Goal: Information Seeking & Learning: Compare options

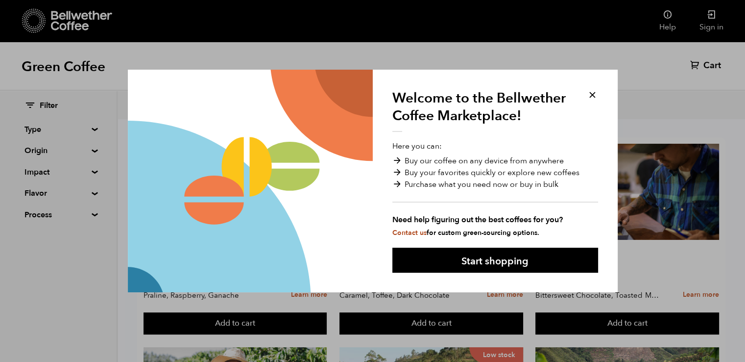
click at [591, 93] on button at bounding box center [592, 94] width 11 height 11
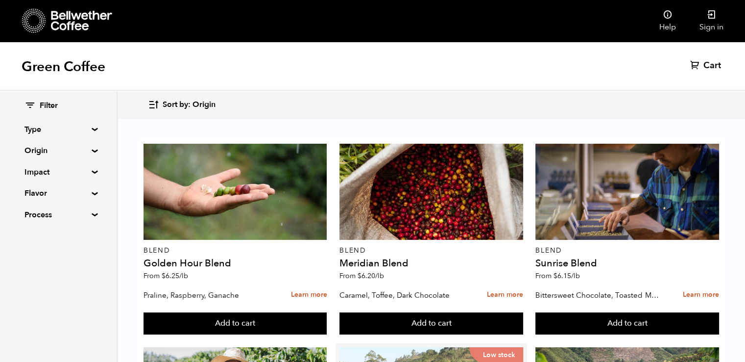
scroll to position [181, 0]
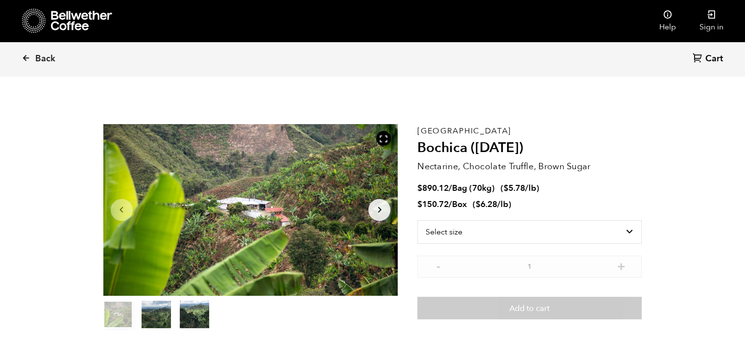
scroll to position [426, 522]
click at [379, 213] on icon "Arrow Right" at bounding box center [380, 210] width 12 height 12
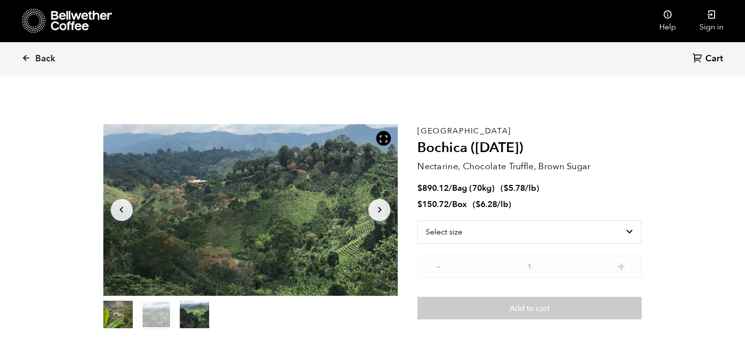
click at [379, 213] on icon "Arrow Right" at bounding box center [380, 210] width 12 height 12
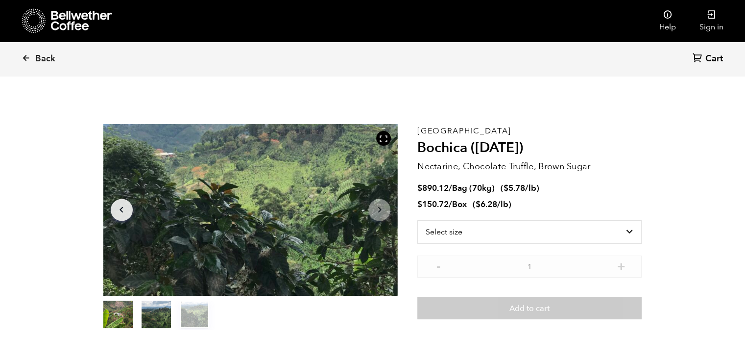
click at [379, 213] on icon "Arrow Right" at bounding box center [380, 210] width 12 height 12
click at [115, 204] on button "Arrow Left" at bounding box center [122, 209] width 22 height 22
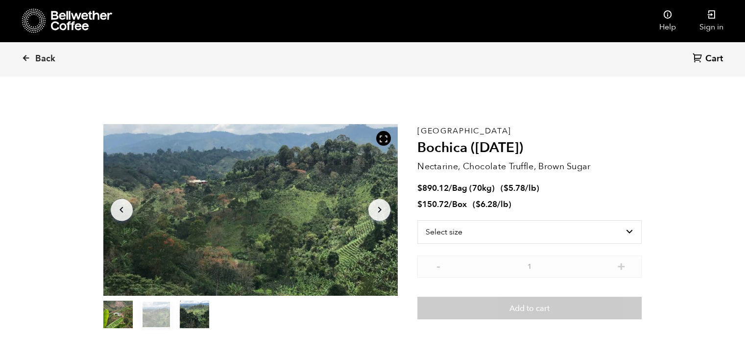
click at [115, 204] on button "Arrow Left" at bounding box center [122, 209] width 22 height 22
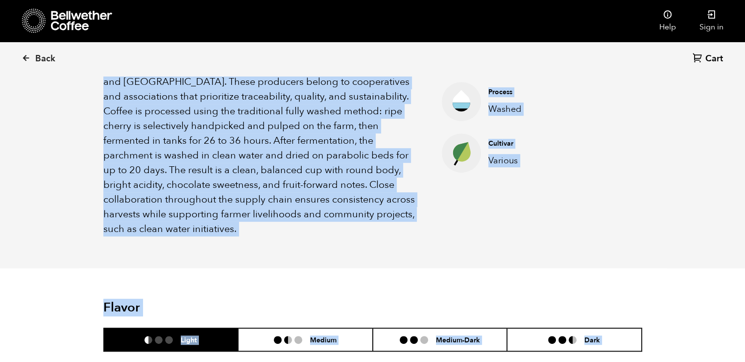
scroll to position [502, 0]
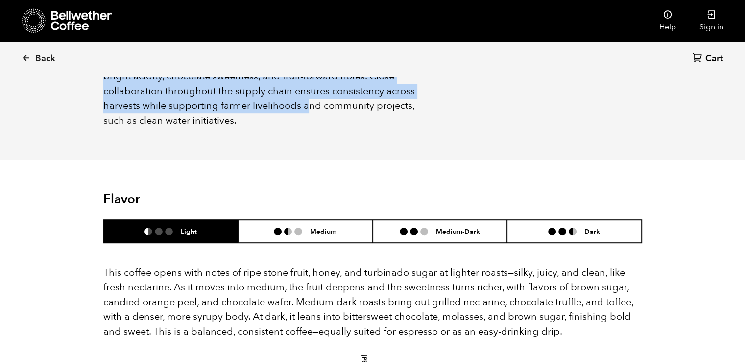
drag, startPoint x: 104, startPoint y: 204, endPoint x: 416, endPoint y: 95, distance: 330.4
click at [416, 95] on p "Colombia Bochica is sourced from smallholder farmers in Colombia’s renowned cof…" at bounding box center [260, 25] width 315 height 206
copy p "Colombia Bochica is sourced from smallholder farmers in Colombia’s renowned cof…"
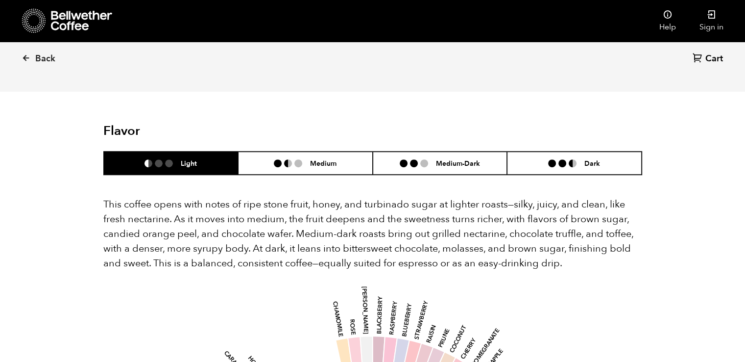
scroll to position [573, 0]
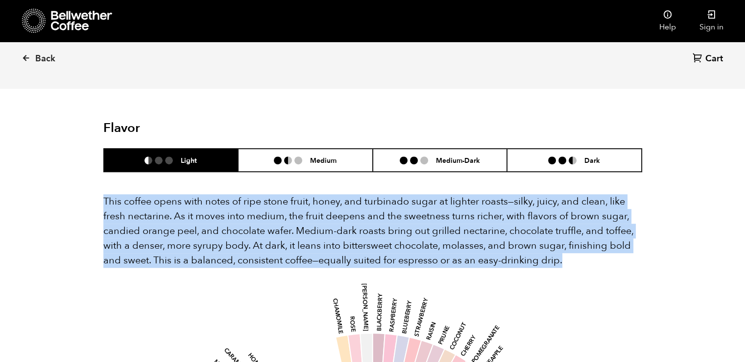
drag, startPoint x: 102, startPoint y: 169, endPoint x: 568, endPoint y: 227, distance: 469.7
copy p "This coffee opens with notes of ripe stone fruit, honey, and turbinado sugar at…"
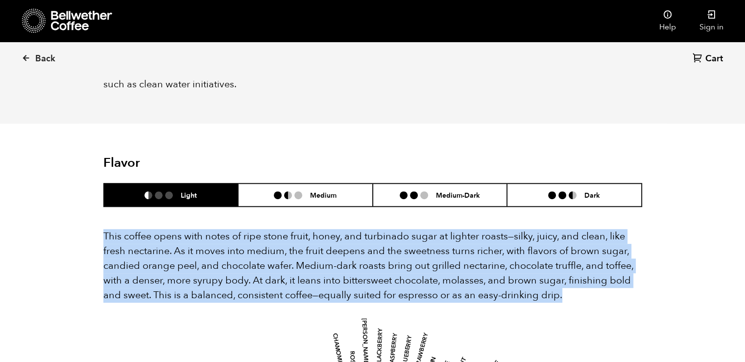
scroll to position [483, 0]
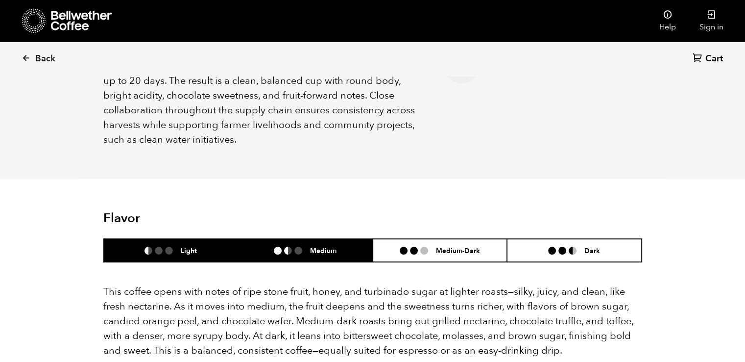
click at [316, 246] on h6 "Medium" at bounding box center [323, 250] width 26 height 8
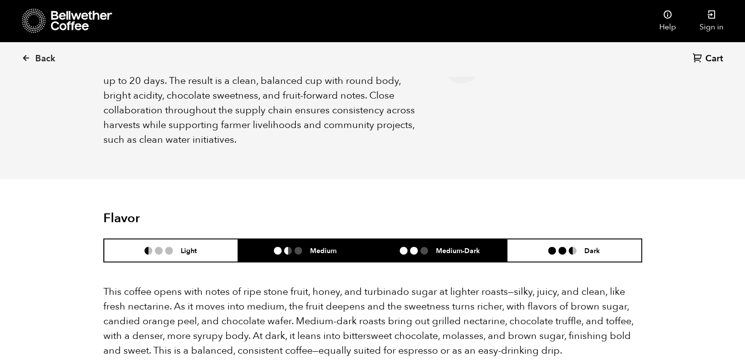
click at [404, 239] on li "Medium-Dark" at bounding box center [440, 250] width 135 height 23
click at [336, 246] on h6 "Medium" at bounding box center [323, 250] width 26 height 8
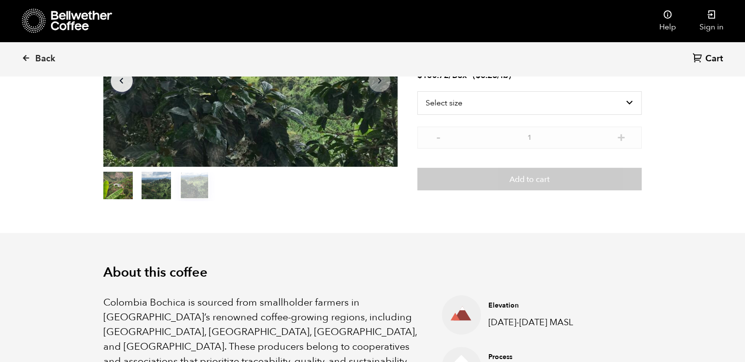
scroll to position [0, 0]
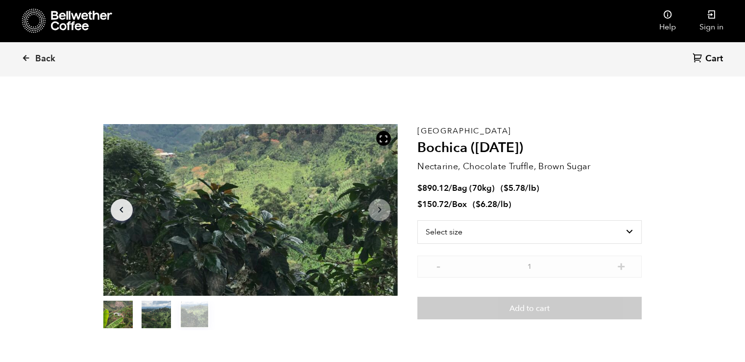
click at [121, 211] on icon "Arrow Left" at bounding box center [122, 210] width 12 height 12
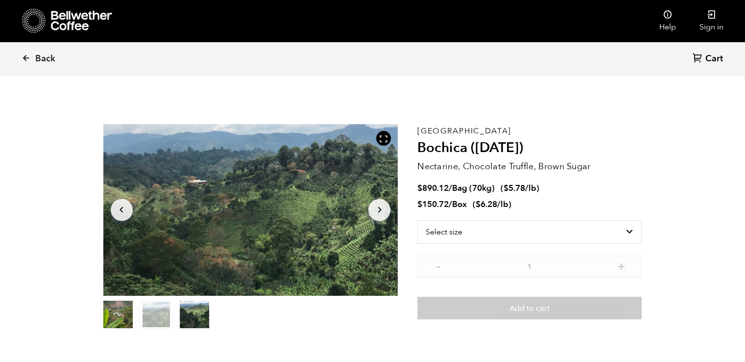
click at [121, 211] on icon "Arrow Left" at bounding box center [122, 210] width 12 height 12
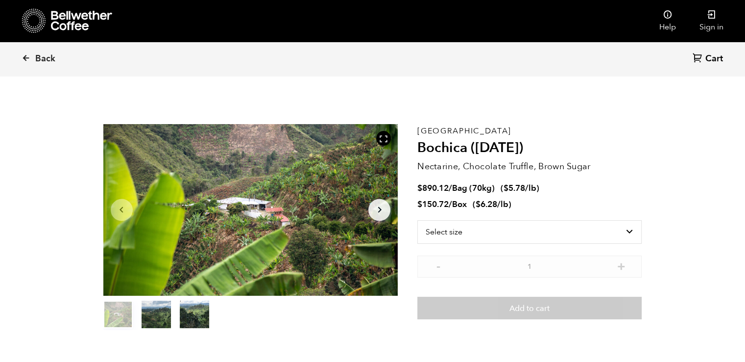
click at [270, 214] on div at bounding box center [250, 210] width 295 height 172
drag, startPoint x: 240, startPoint y: 207, endPoint x: 192, endPoint y: 115, distance: 104.1
click at [192, 115] on section "Item 1 of 3 Arrow Left Arrow Right item 0 item 1 item 2 Item 1 of 3 Colombia Bo…" at bounding box center [373, 227] width 588 height 270
click at [440, 54] on div "Back Cart (0)" at bounding box center [372, 59] width 745 height 34
click at [385, 138] on icon at bounding box center [383, 138] width 9 height 9
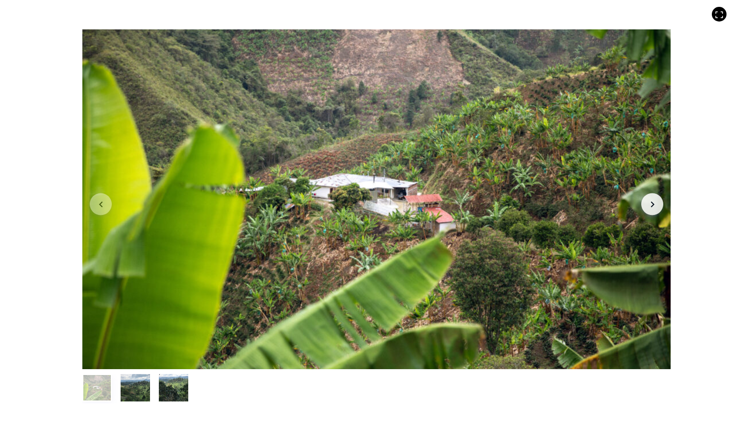
click at [131, 361] on button "item 1" at bounding box center [135, 389] width 29 height 27
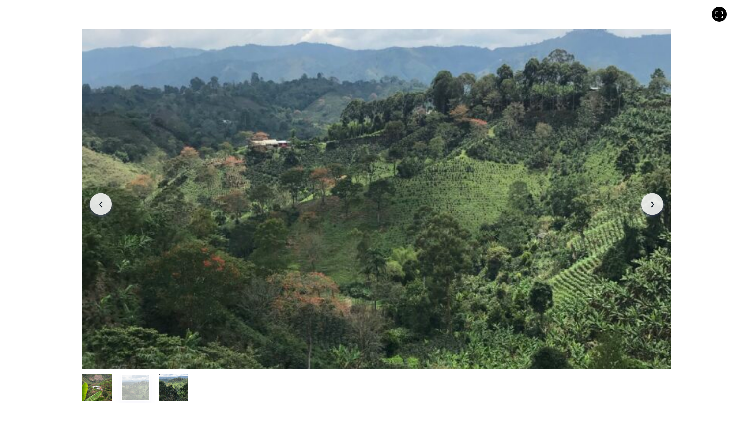
click at [99, 361] on button "item 0" at bounding box center [96, 389] width 29 height 27
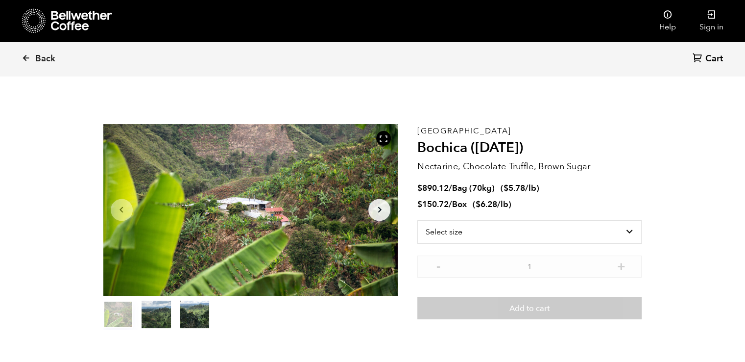
drag, startPoint x: 381, startPoint y: 136, endPoint x: 381, endPoint y: 179, distance: 42.6
click at [381, 136] on icon at bounding box center [383, 138] width 9 height 9
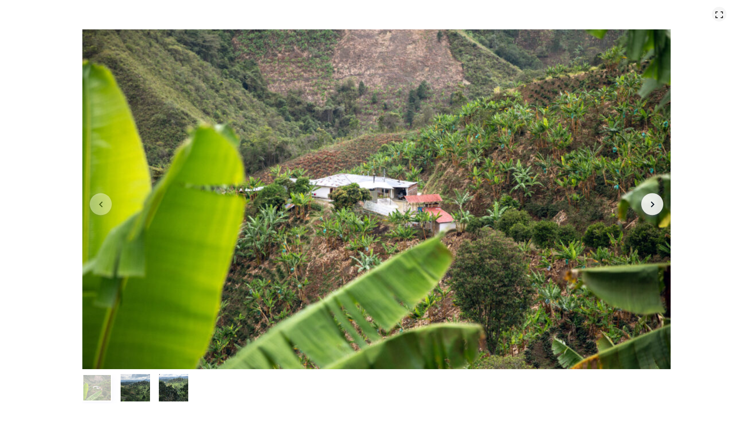
click at [723, 12] on icon at bounding box center [719, 14] width 9 height 9
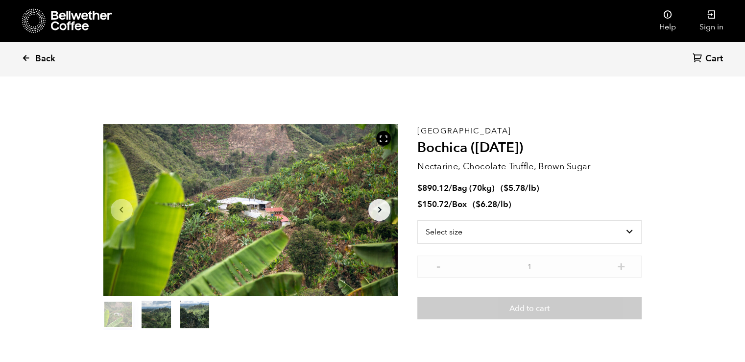
click at [33, 61] on link "Back" at bounding box center [52, 58] width 61 height 33
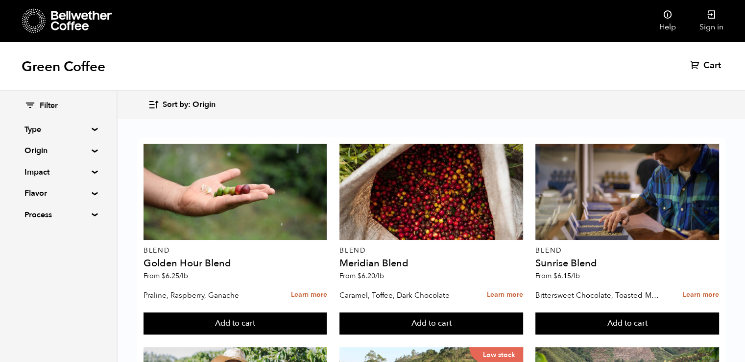
scroll to position [797, 0]
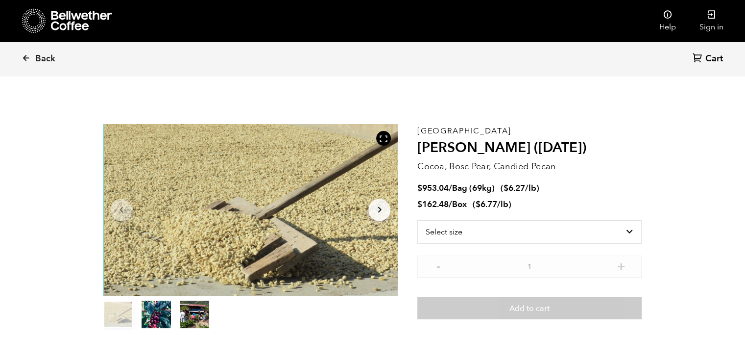
scroll to position [426, 522]
click at [379, 212] on icon "Arrow Right" at bounding box center [380, 210] width 12 height 12
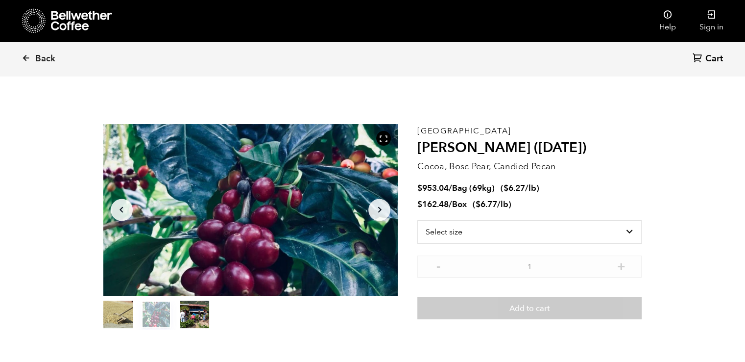
click at [379, 212] on icon "Arrow Right" at bounding box center [380, 210] width 12 height 12
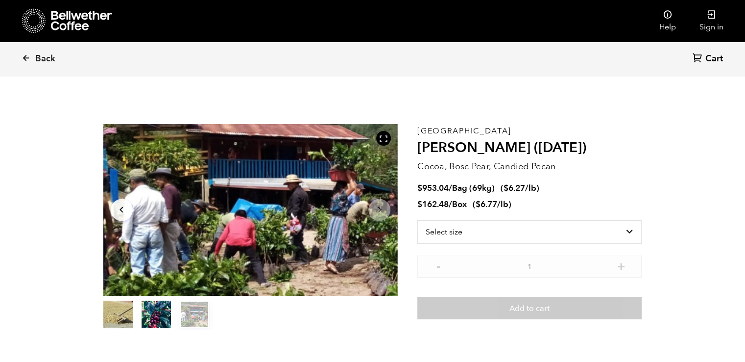
click at [386, 212] on button "Arrow Right" at bounding box center [380, 209] width 22 height 22
click at [120, 212] on icon "Arrow Left" at bounding box center [122, 210] width 12 height 12
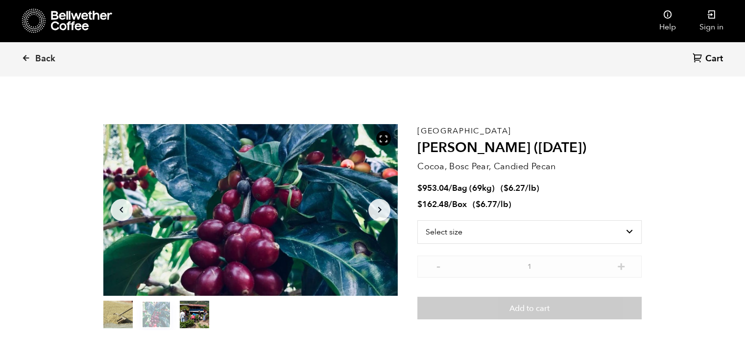
click at [120, 212] on icon "Arrow Left" at bounding box center [122, 210] width 12 height 12
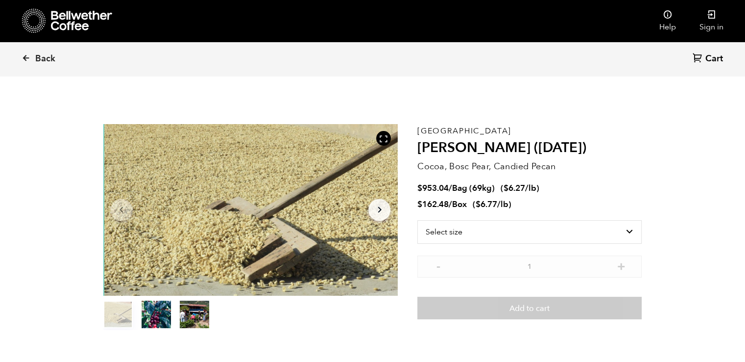
click at [382, 208] on icon "Arrow Right" at bounding box center [380, 210] width 12 height 12
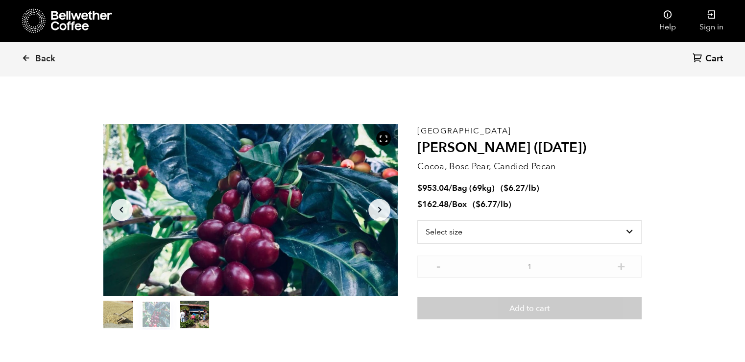
click at [382, 208] on icon "Arrow Right" at bounding box center [380, 210] width 12 height 12
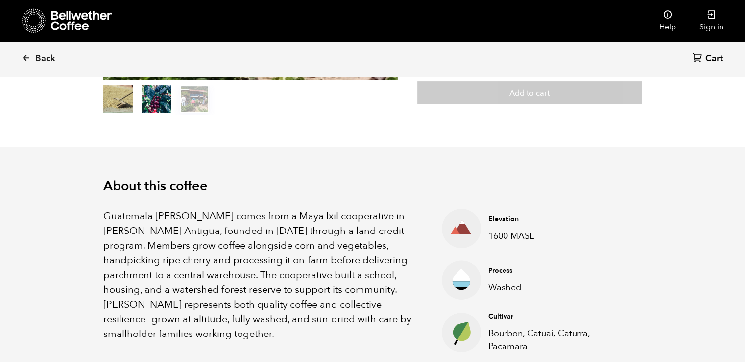
scroll to position [292, 0]
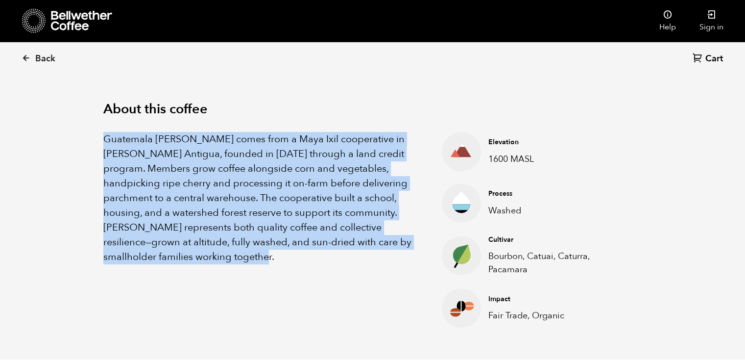
drag, startPoint x: 100, startPoint y: 138, endPoint x: 261, endPoint y: 287, distance: 219.2
click at [261, 287] on div "About this coffee Guatemala Flor de Maiz comes from a Maya Ixil cooperative in …" at bounding box center [373, 215] width 588 height 290
copy p "Guatemala Flor de Maiz comes from a Maya Ixil cooperative in Villa Hortensia An…"
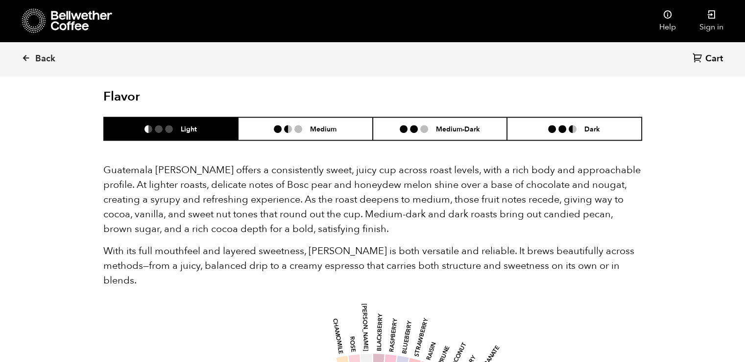
scroll to position [593, 0]
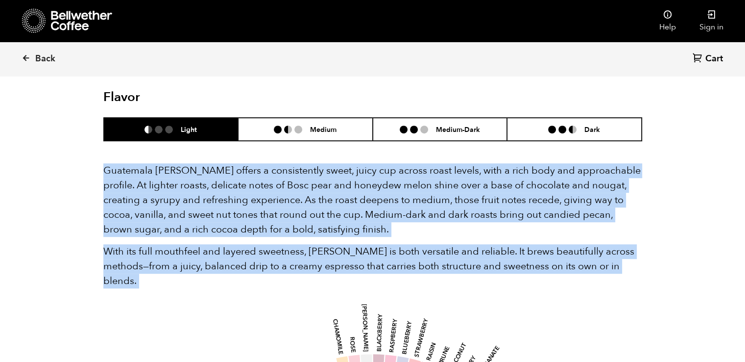
drag, startPoint x: 100, startPoint y: 169, endPoint x: 165, endPoint y: 289, distance: 135.7
copy div "Guatemala Flor de Maiz offers a consistently sweet, juicy cup across roast leve…"
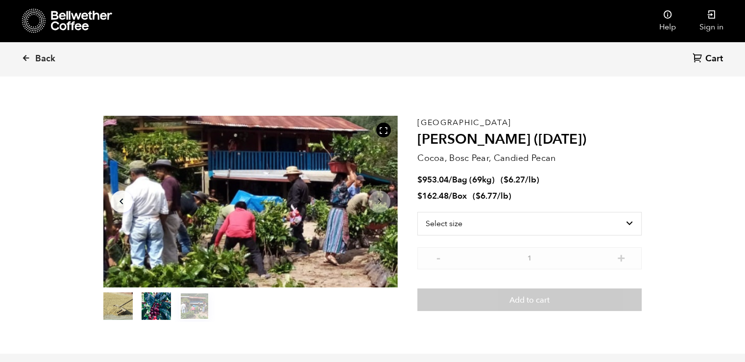
scroll to position [0, 0]
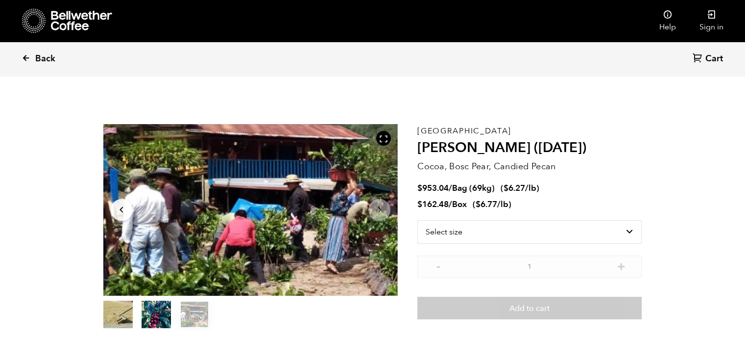
click at [43, 59] on span "Back" at bounding box center [45, 59] width 20 height 12
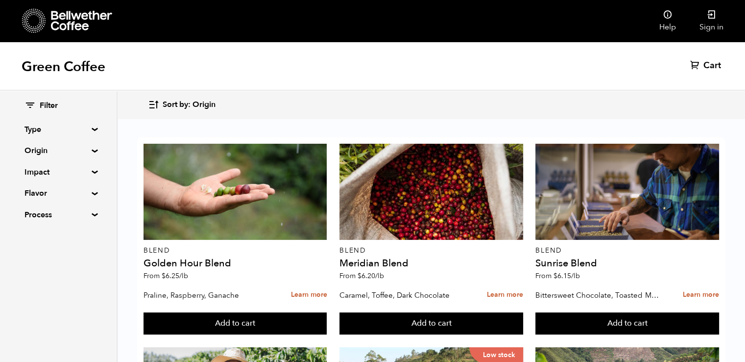
scroll to position [576, 0]
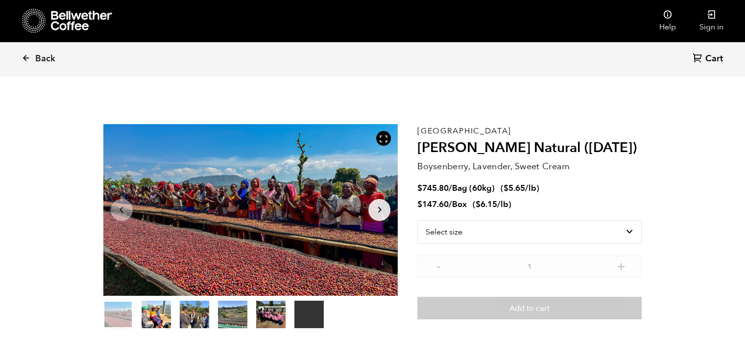
scroll to position [426, 522]
click at [378, 204] on icon "Arrow Right" at bounding box center [380, 210] width 12 height 12
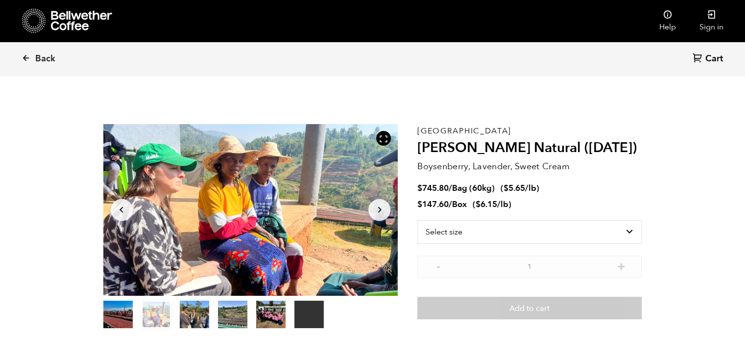
click at [378, 204] on icon "Arrow Right" at bounding box center [380, 210] width 12 height 12
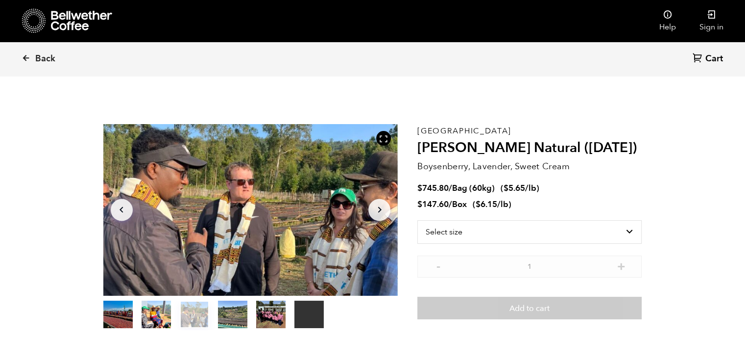
click at [123, 209] on icon "Arrow Left" at bounding box center [122, 210] width 12 height 12
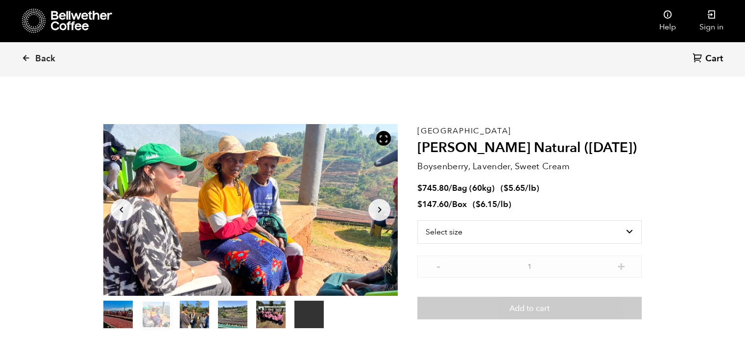
click at [380, 207] on icon "Arrow Right" at bounding box center [380, 210] width 12 height 12
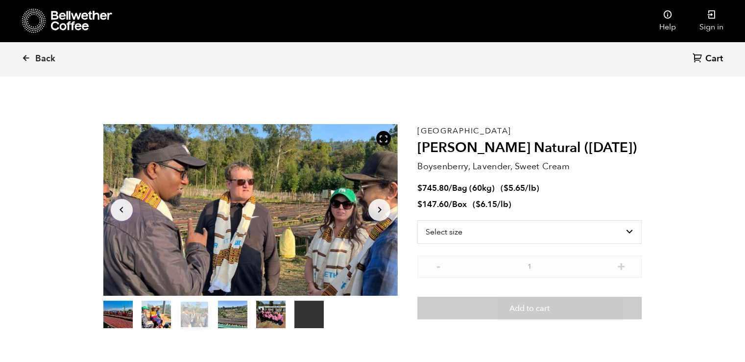
click at [380, 207] on icon "Arrow Right" at bounding box center [380, 210] width 12 height 12
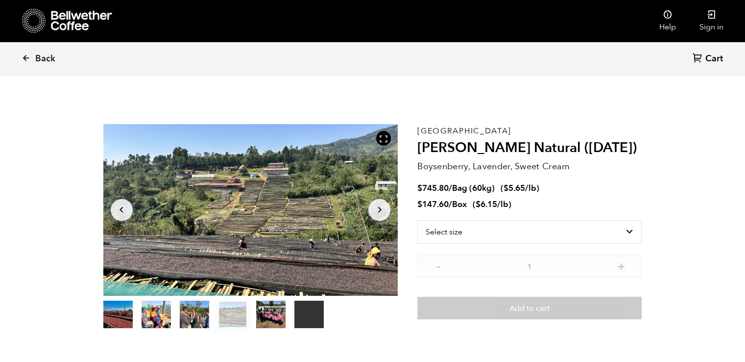
click at [380, 207] on icon "Arrow Right" at bounding box center [380, 210] width 12 height 12
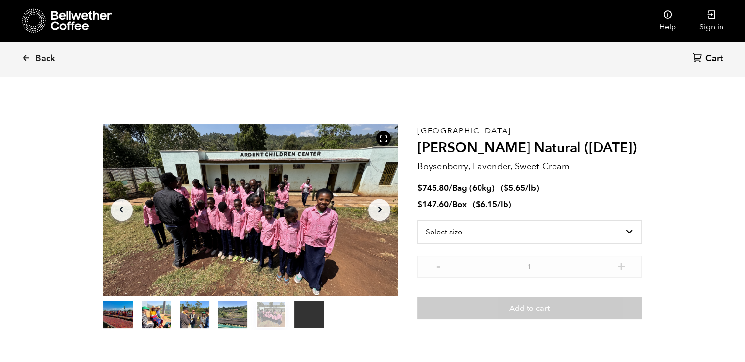
click at [380, 207] on icon "Arrow Right" at bounding box center [380, 210] width 12 height 12
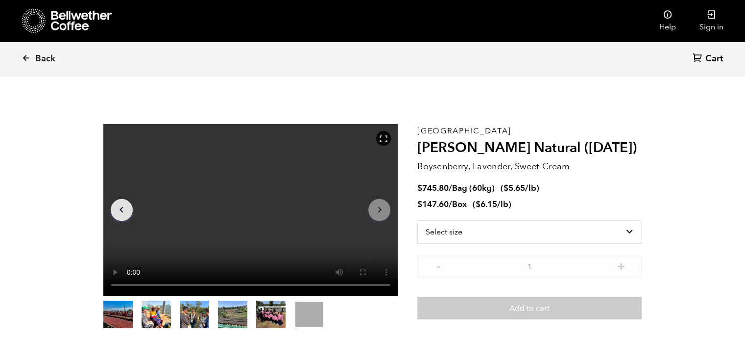
click at [380, 207] on icon "Arrow Right" at bounding box center [380, 210] width 12 height 12
click at [119, 210] on icon "Arrow Left" at bounding box center [122, 210] width 12 height 12
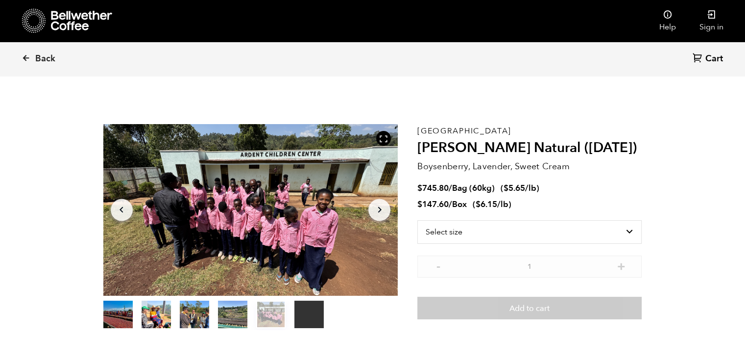
click at [119, 210] on icon "Arrow Left" at bounding box center [122, 210] width 12 height 12
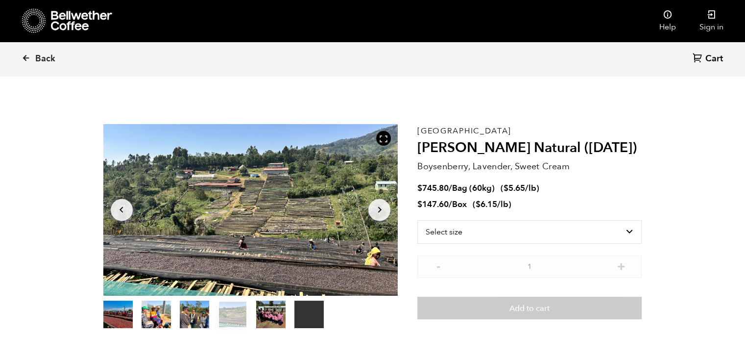
click at [119, 210] on icon "Arrow Left" at bounding box center [122, 210] width 12 height 12
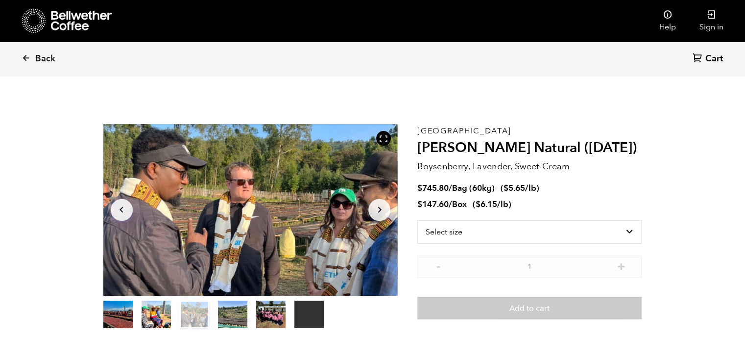
click at [119, 210] on icon "Arrow Left" at bounding box center [122, 210] width 12 height 12
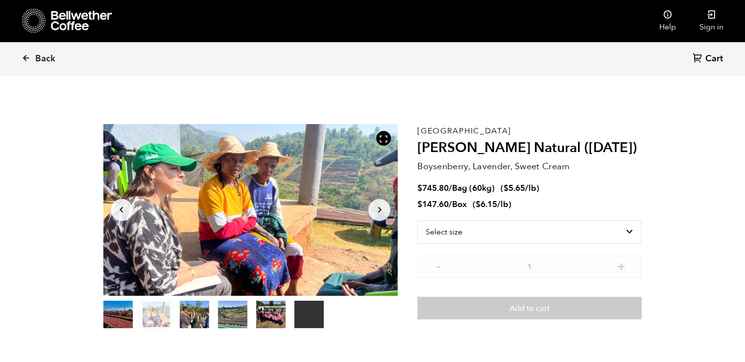
click at [119, 210] on icon "Arrow Left" at bounding box center [122, 210] width 12 height 12
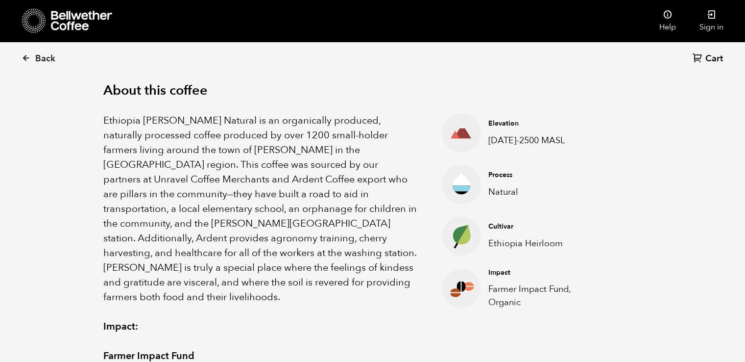
scroll to position [310, 0]
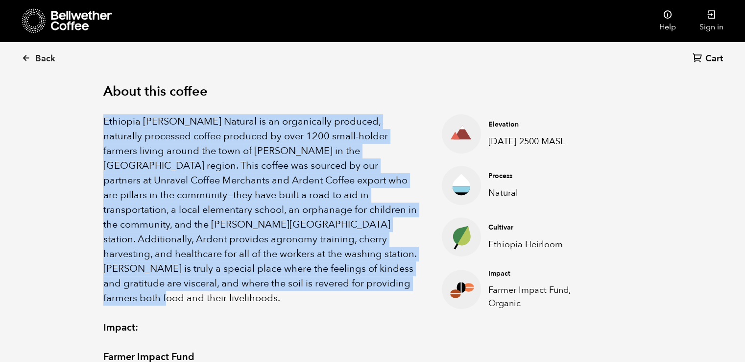
drag, startPoint x: 99, startPoint y: 120, endPoint x: 289, endPoint y: 285, distance: 250.8
click at [289, 285] on div "About this coffee Ethiopia Shanta Golba Natural is an organically produced, nat…" at bounding box center [373, 297] width 588 height 491
copy p "Ethiopia Shanta Golba Natural is an organically produced, naturally processed c…"
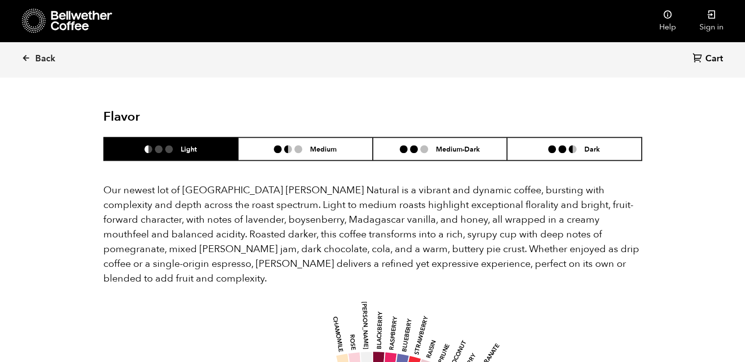
scroll to position [799, 0]
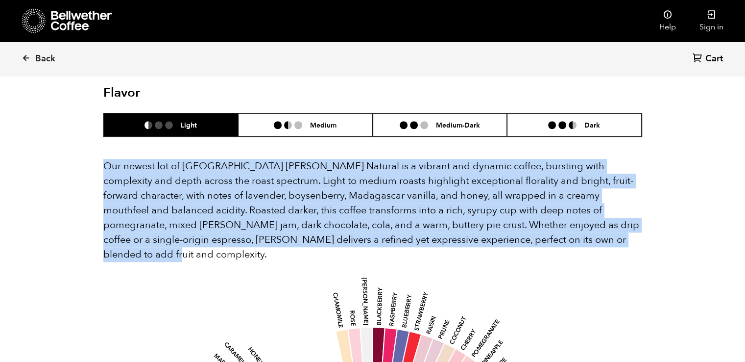
drag, startPoint x: 105, startPoint y: 148, endPoint x: 584, endPoint y: 230, distance: 485.7
click at [584, 230] on p "Our newest lot of Ethiopia Shanta Golba Natural is a vibrant and dynamic coffee…" at bounding box center [372, 210] width 539 height 103
copy p "Our newest lot of Ethiopia Shanta Golba Natural is a vibrant and dynamic coffee…"
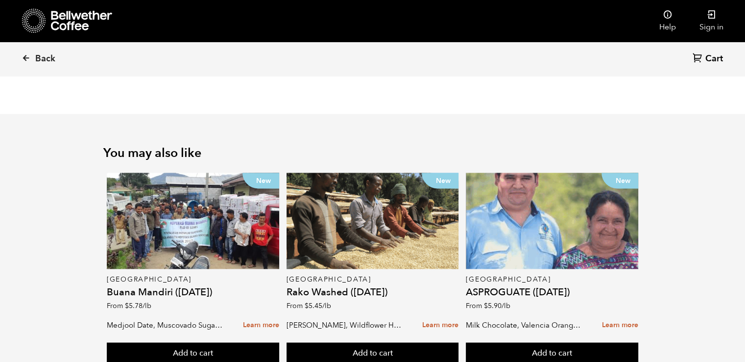
scroll to position [1435, 0]
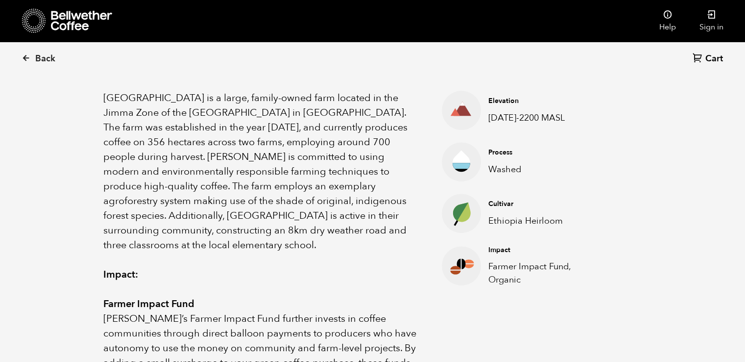
scroll to position [334, 0]
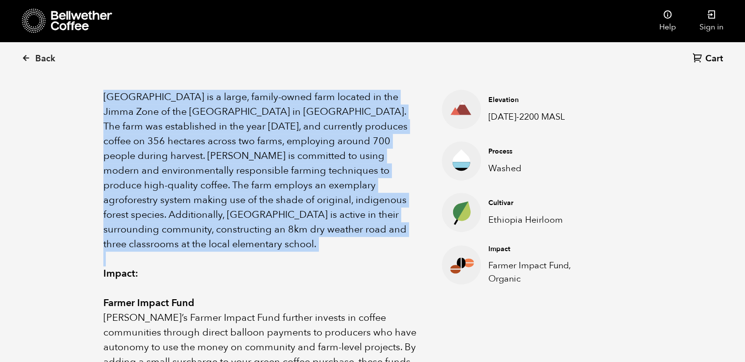
drag, startPoint x: 102, startPoint y: 97, endPoint x: 327, endPoint y: 242, distance: 267.7
click at [327, 242] on div "About this coffee [GEOGRAPHIC_DATA] is a large, family-owned farm located in th…" at bounding box center [373, 258] width 588 height 462
copy p "[GEOGRAPHIC_DATA] is a large, family-owned farm located in the Jimma Zone of th…"
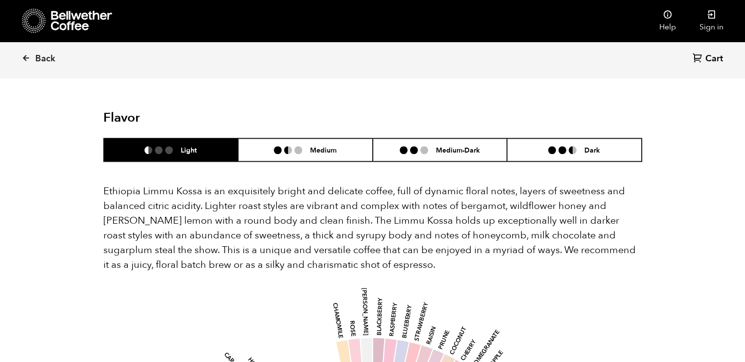
scroll to position [749, 0]
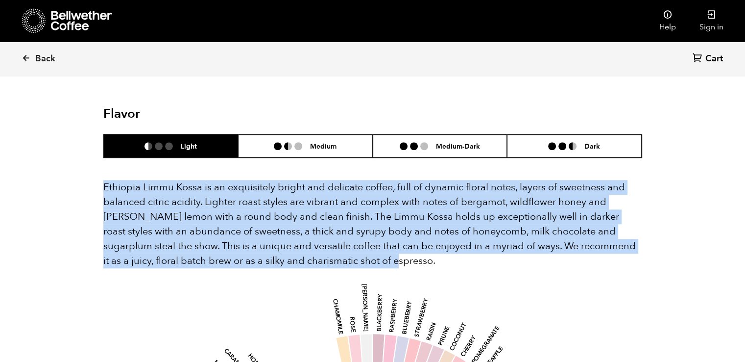
drag, startPoint x: 101, startPoint y: 171, endPoint x: 357, endPoint y: 246, distance: 266.7
copy span "Ethiopia Limmu Kossa is an exquisitely bright and delicate coffee, full of dyna…"
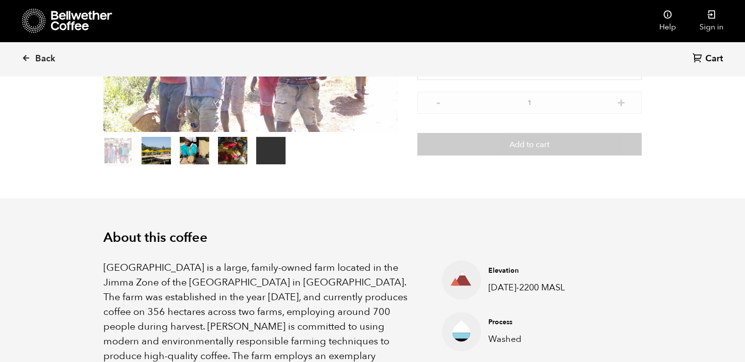
scroll to position [0, 0]
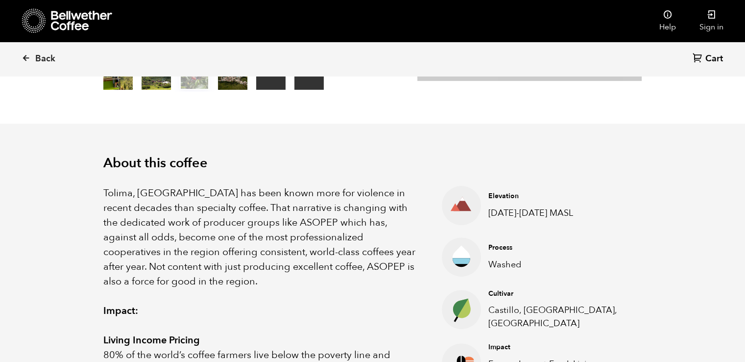
scroll to position [239, 0]
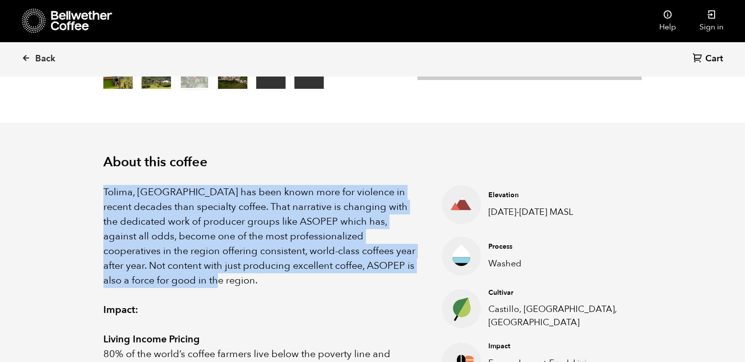
drag, startPoint x: 101, startPoint y: 192, endPoint x: 232, endPoint y: 281, distance: 158.5
copy p "Tolima, [GEOGRAPHIC_DATA] has been known more for violence in recent decades th…"
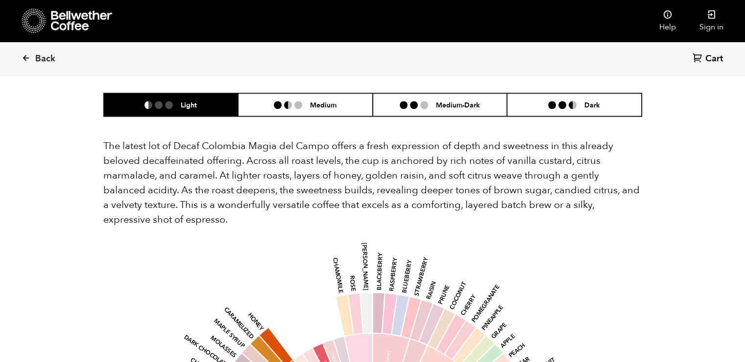
scroll to position [940, 0]
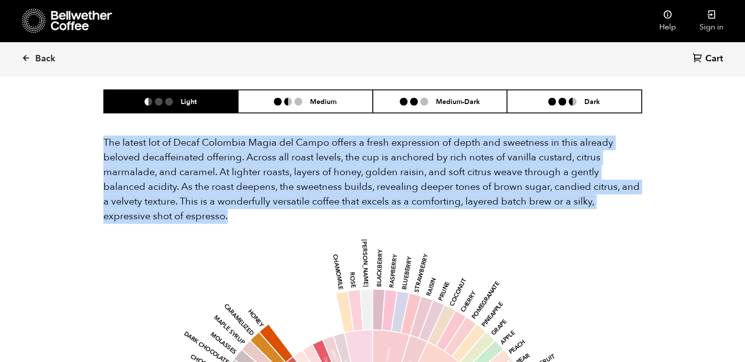
drag, startPoint x: 102, startPoint y: 126, endPoint x: 163, endPoint y: 202, distance: 97.7
click at [163, 202] on section "Flavor Light Medium Medium-Dark Dark The latest lot of Decaf Colombia Magia del…" at bounding box center [373, 365] width 588 height 671
copy p "The latest lot of Decaf Colombia Magia del Campo offers a fresh expression of d…"
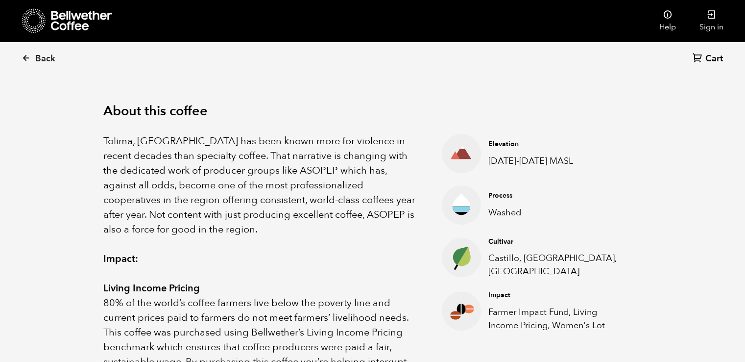
scroll to position [292, 0]
